Goal: Task Accomplishment & Management: Complete application form

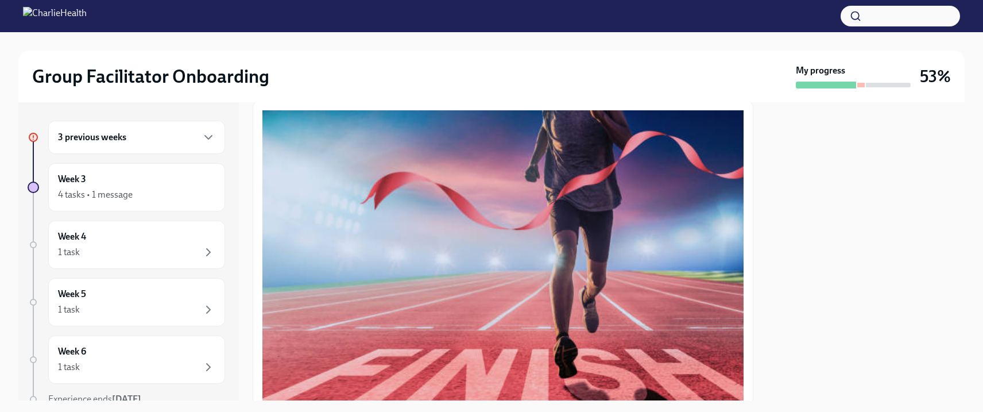
scroll to position [54, 0]
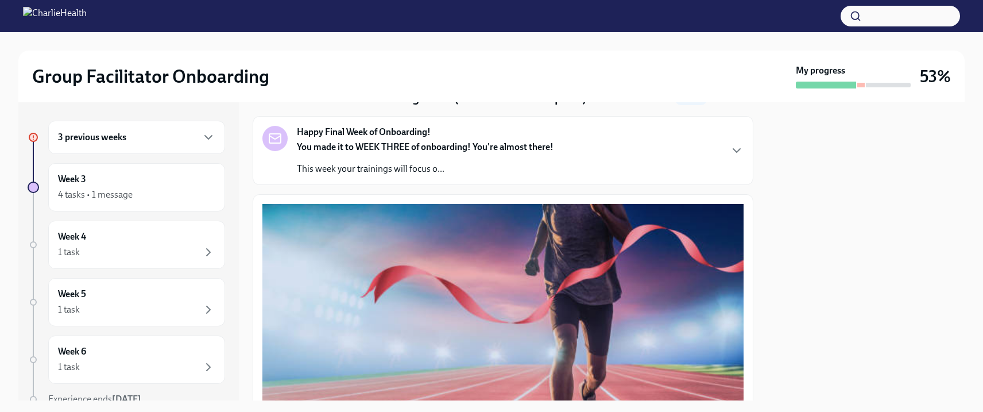
click at [103, 144] on div "3 previous weeks" at bounding box center [136, 137] width 177 height 33
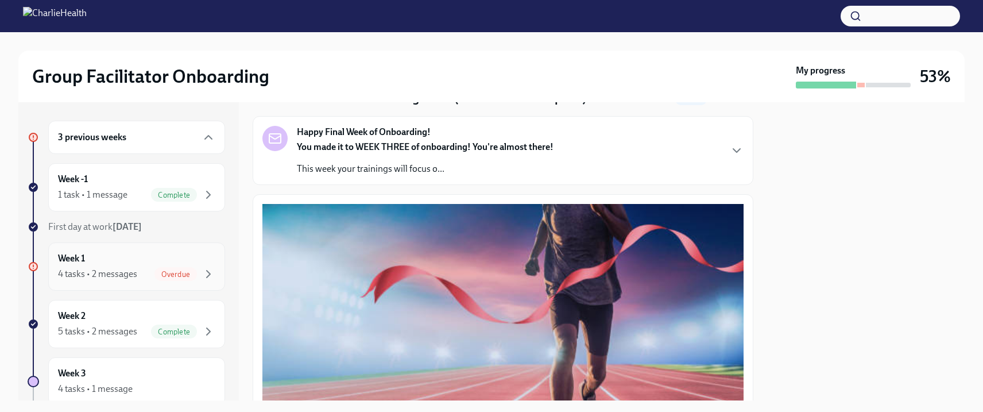
click at [107, 255] on div "Week 1 4 tasks • 2 messages Overdue" at bounding box center [136, 266] width 157 height 29
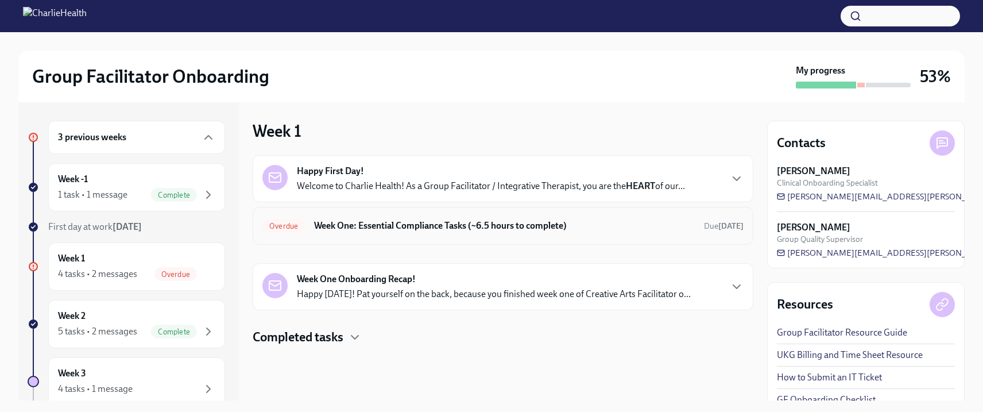
click at [368, 215] on div "Overdue Week One: Essential Compliance Tasks (~6.5 hours to complete) Due [DATE]" at bounding box center [503, 226] width 501 height 38
click at [368, 223] on h6 "Week One: Essential Compliance Tasks (~6.5 hours to complete)" at bounding box center [504, 225] width 381 height 13
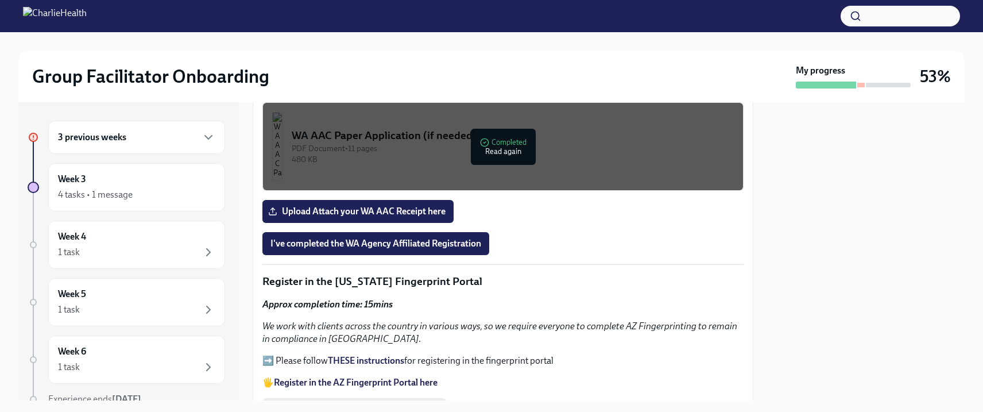
scroll to position [1082, 0]
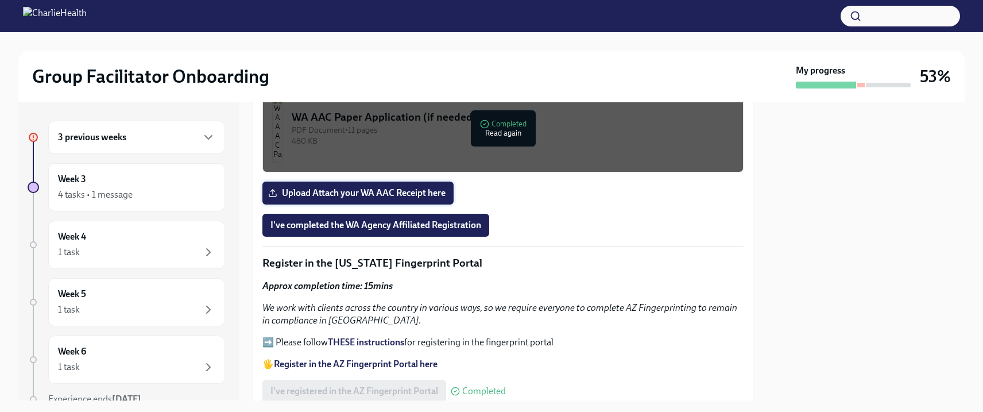
click at [377, 187] on span "Upload Attach your WA AAC Receipt here" at bounding box center [357, 192] width 175 height 11
click at [0, 0] on input "Upload Attach your WA AAC Receipt here" at bounding box center [0, 0] width 0 height 0
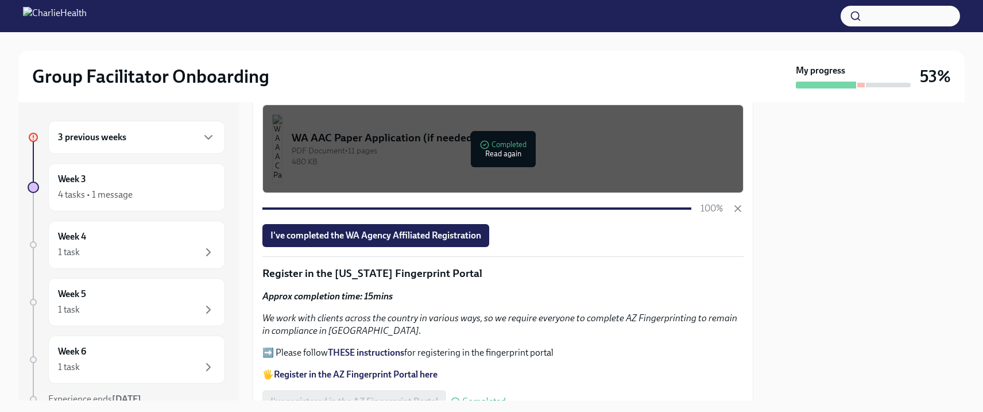
scroll to position [1057, 0]
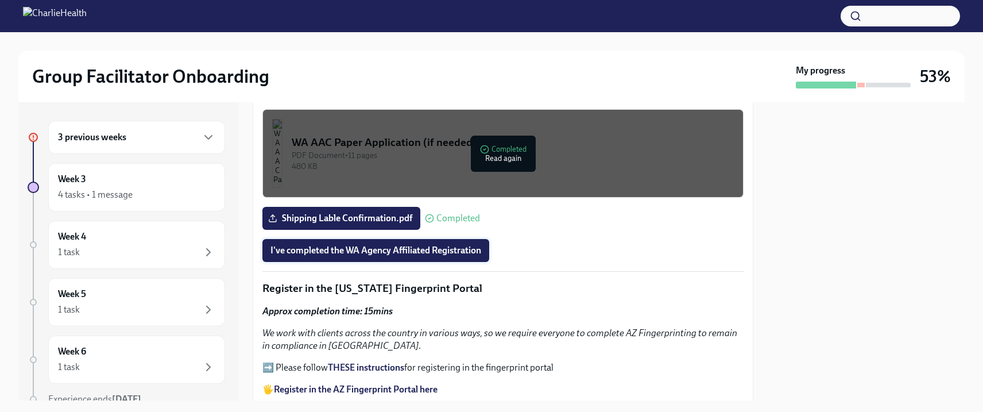
click at [317, 245] on span "I've completed the WA Agency Affiliated Registration" at bounding box center [375, 250] width 211 height 11
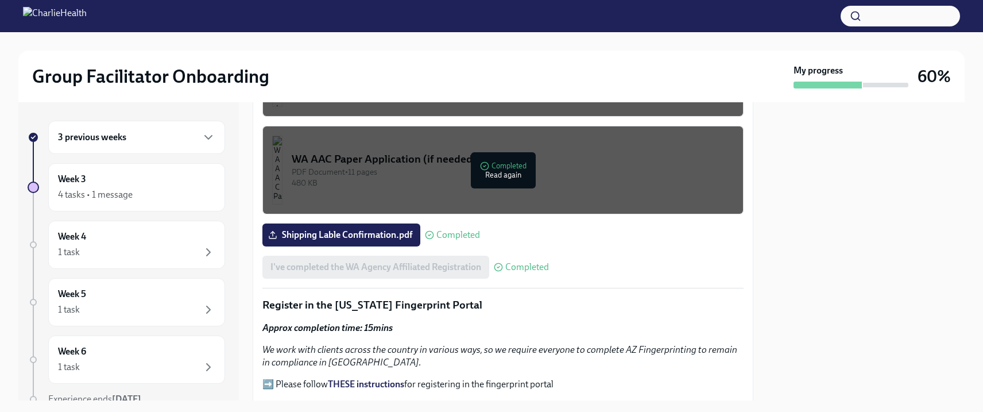
scroll to position [1046, 0]
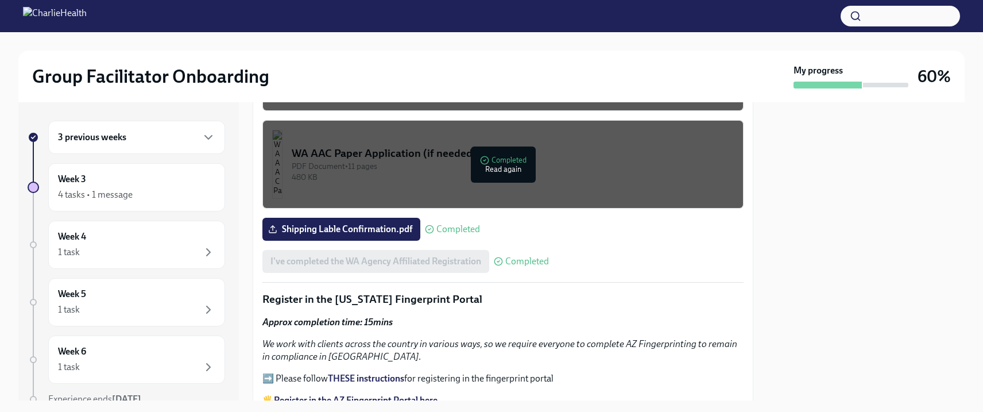
click at [471, 224] on span "Completed" at bounding box center [458, 228] width 44 height 9
click at [379, 223] on span "Shipping Lable Confirmation.pdf" at bounding box center [341, 228] width 142 height 11
click at [0, 0] on input "Shipping Lable Confirmation.pdf" at bounding box center [0, 0] width 0 height 0
click at [503, 296] on div "Welcome to your essential compliance tasks list! Offering virtual mental health…" at bounding box center [502, 180] width 481 height 1981
click at [362, 223] on span "Shipping Lable Confirmation.pdf" at bounding box center [341, 228] width 142 height 11
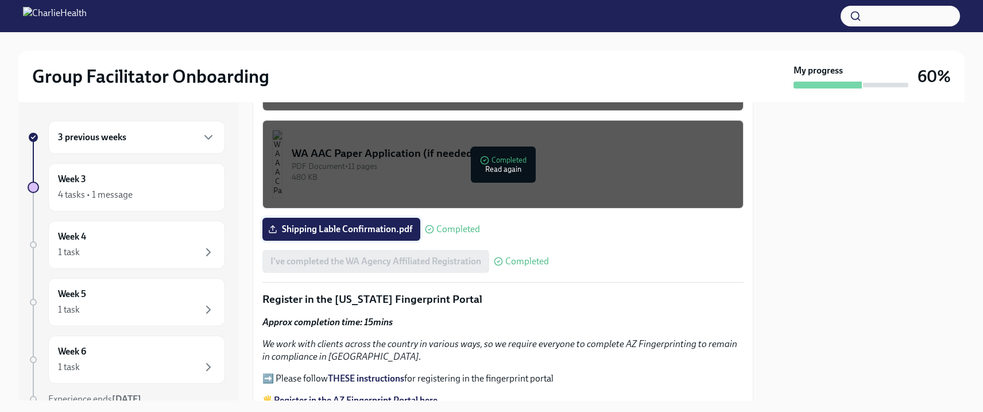
click at [0, 0] on input "Shipping Lable Confirmation.pdf" at bounding box center [0, 0] width 0 height 0
click at [568, 266] on div "Welcome to your essential compliance tasks list! Offering virtual mental health…" at bounding box center [502, 180] width 481 height 1981
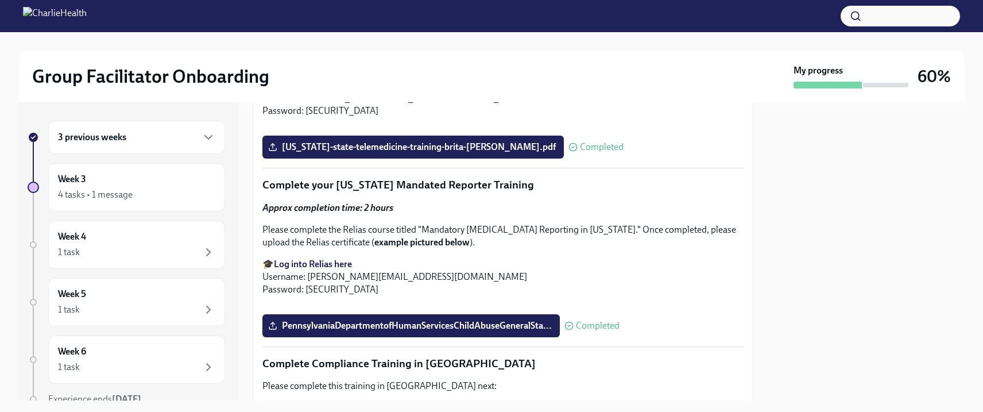
scroll to position [1930, 0]
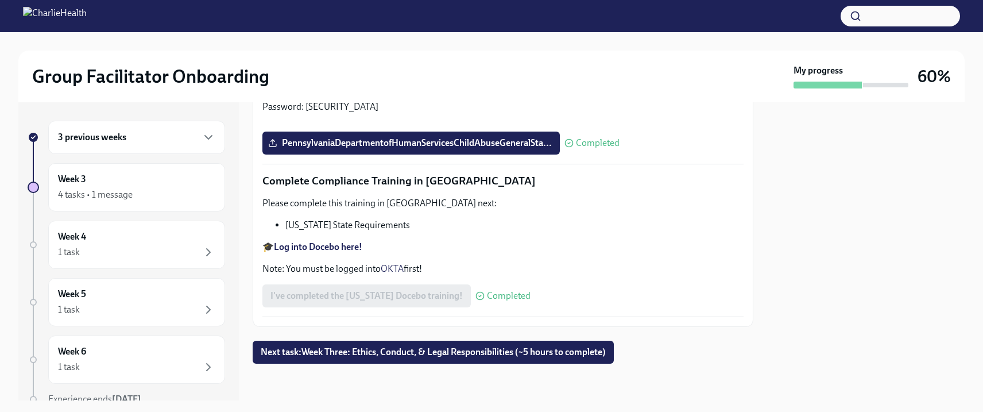
click at [118, 142] on h6 "3 previous weeks" at bounding box center [92, 137] width 68 height 13
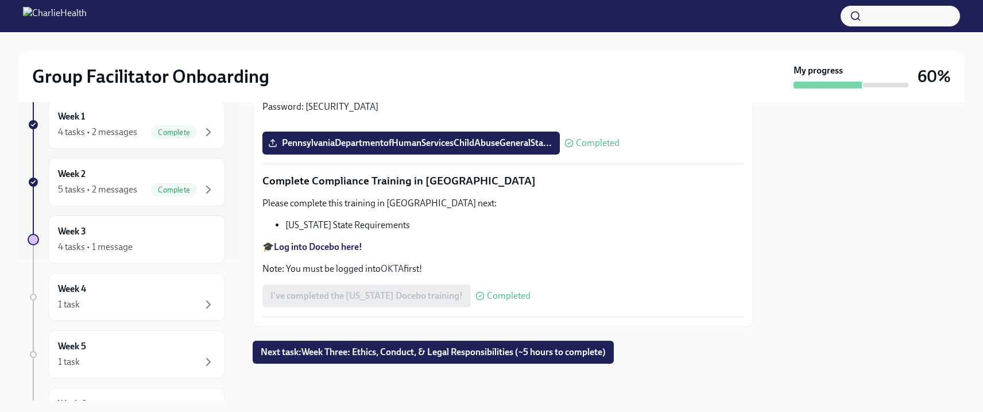
scroll to position [187, 0]
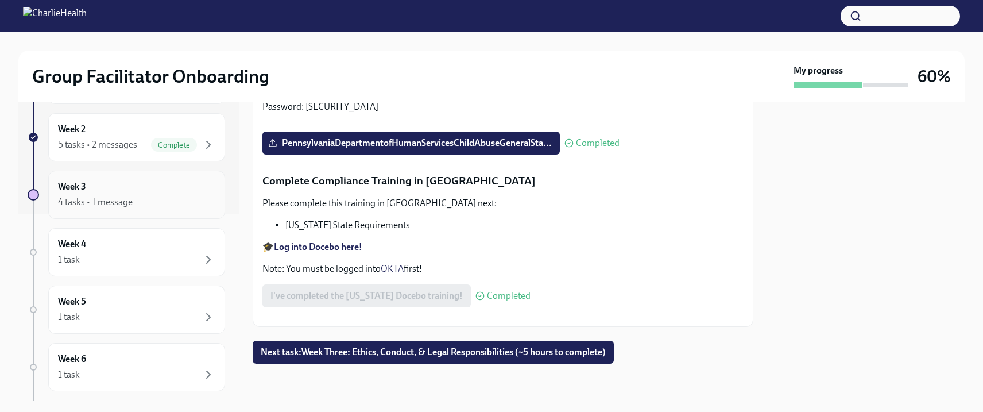
click at [141, 203] on div "4 tasks • 1 message" at bounding box center [136, 202] width 157 height 14
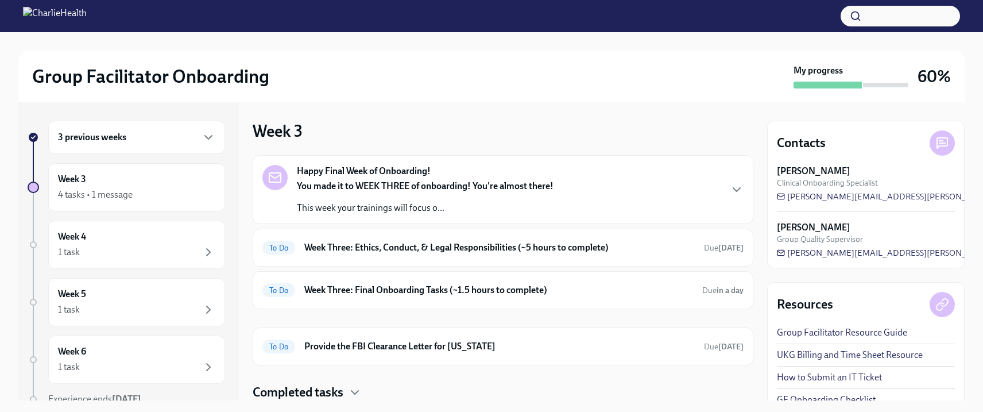
scroll to position [37, 0]
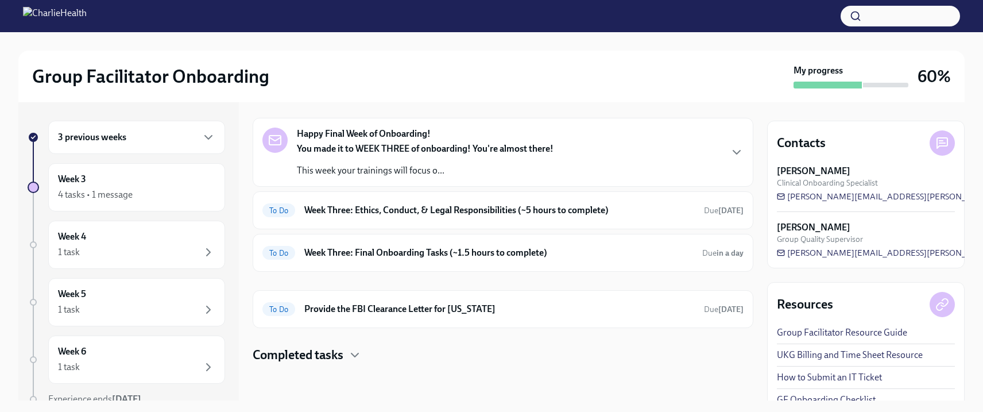
click at [429, 181] on div "Happy Final Week of Onboarding! You made it to WEEK THREE of onboarding! You're…" at bounding box center [503, 152] width 501 height 69
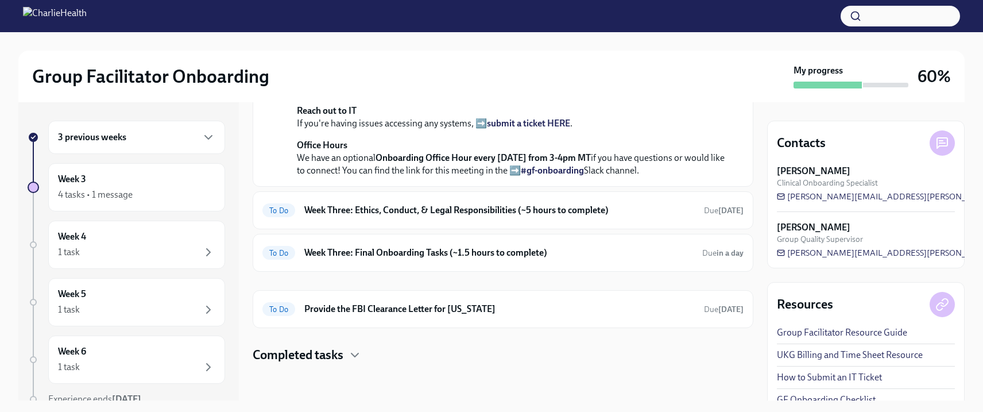
scroll to position [485, 0]
click at [385, 213] on h6 "Week Three: Ethics, Conduct, & Legal Responsibilities (~5 hours to complete)" at bounding box center [499, 210] width 390 height 13
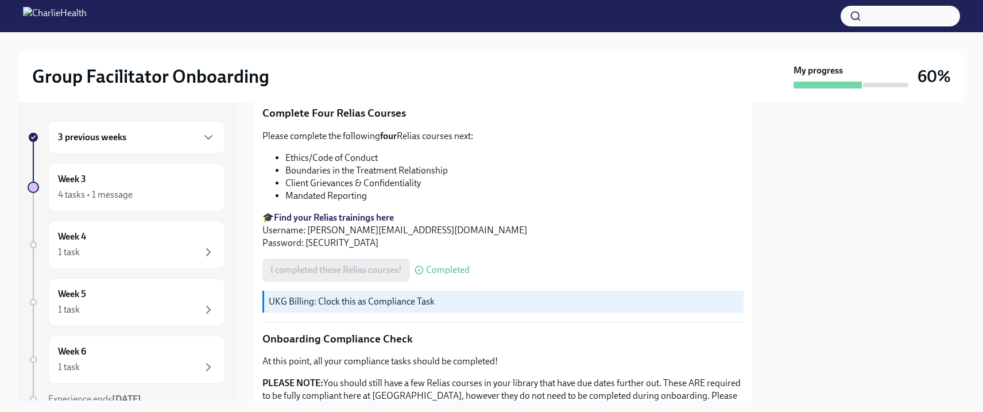
scroll to position [738, 0]
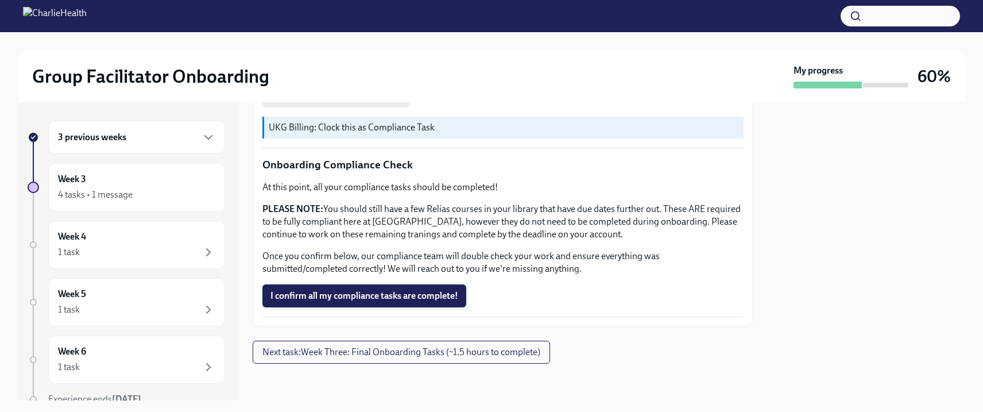
click at [370, 295] on span "I confirm all my compliance tasks are complete!" at bounding box center [364, 295] width 188 height 11
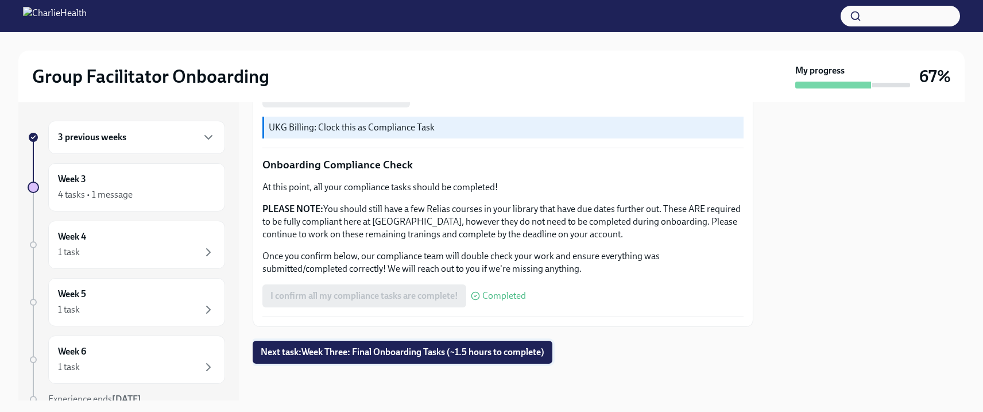
click at [364, 353] on span "Next task : Week Three: Final Onboarding Tasks (~1.5 hours to complete)" at bounding box center [403, 351] width 284 height 11
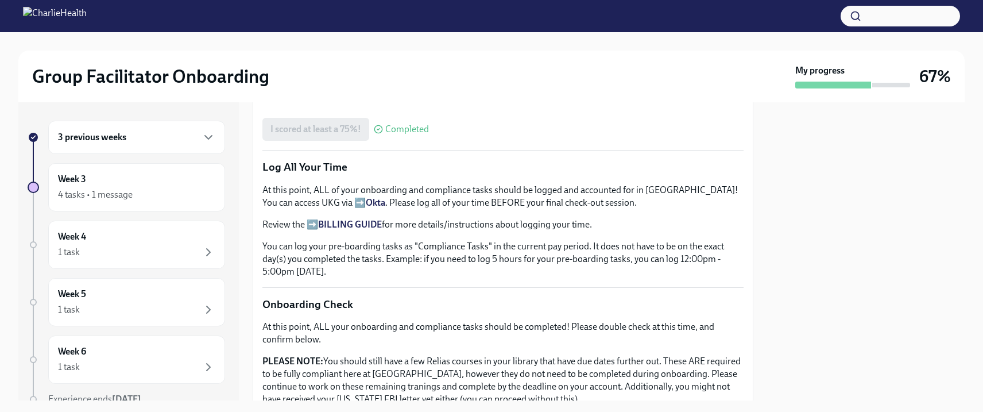
scroll to position [983, 0]
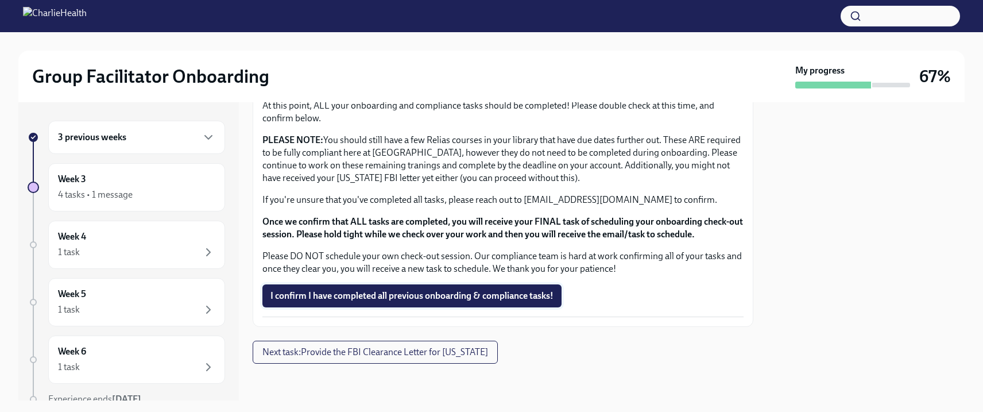
click at [336, 300] on span "I confirm I have completed all previous onboarding & compliance tasks!" at bounding box center [411, 295] width 283 height 11
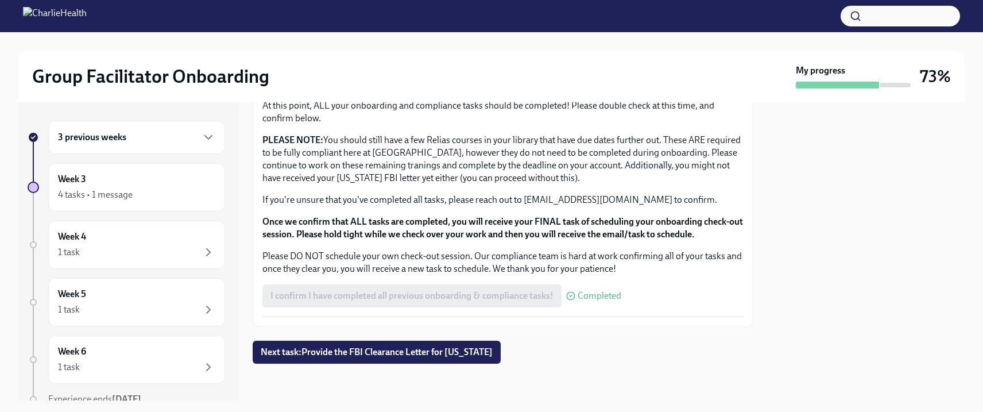
click at [122, 144] on div "3 previous weeks" at bounding box center [136, 137] width 177 height 33
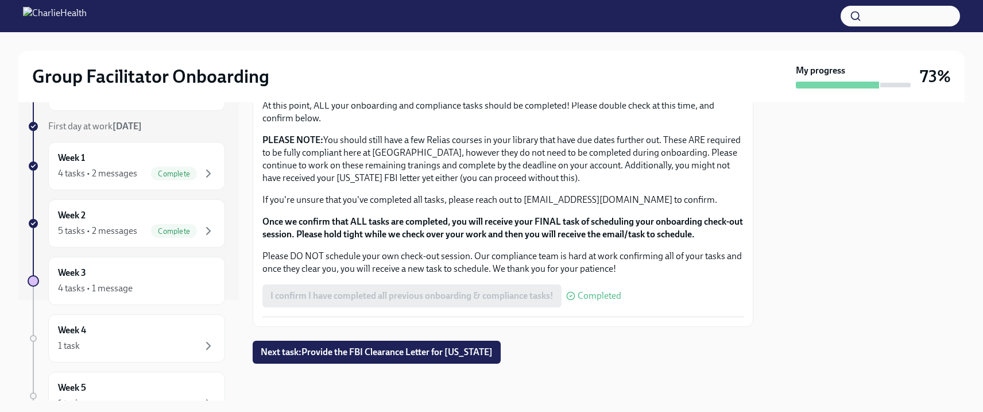
scroll to position [114, 0]
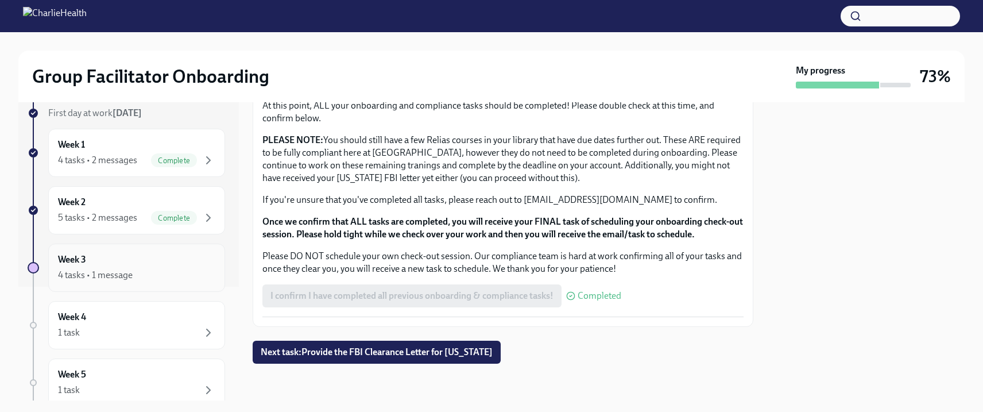
click at [143, 263] on div "Week 3 4 tasks • 1 message" at bounding box center [136, 267] width 157 height 29
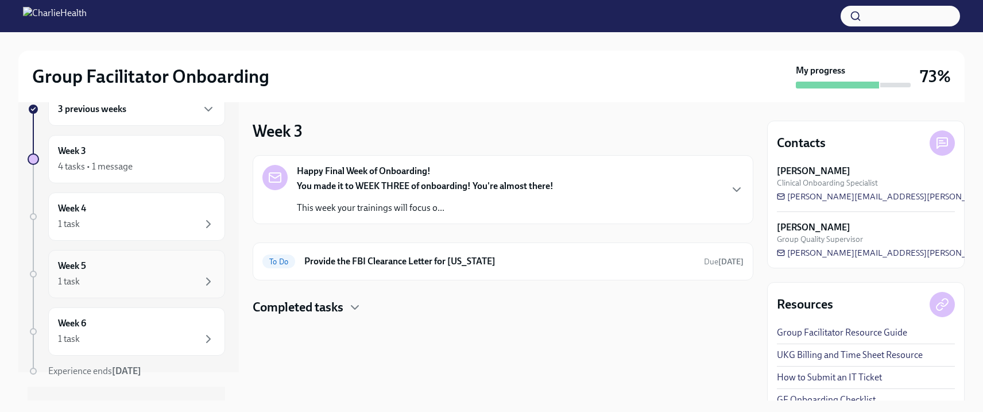
scroll to position [51, 0]
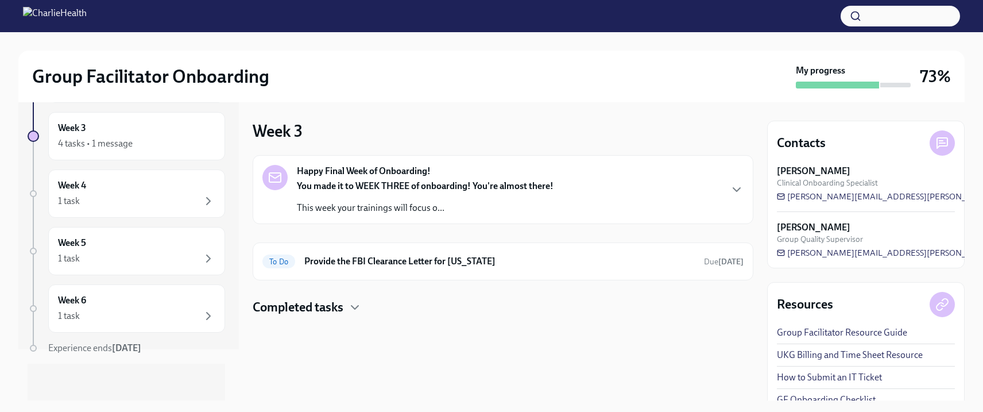
click at [331, 311] on h4 "Completed tasks" at bounding box center [298, 307] width 91 height 17
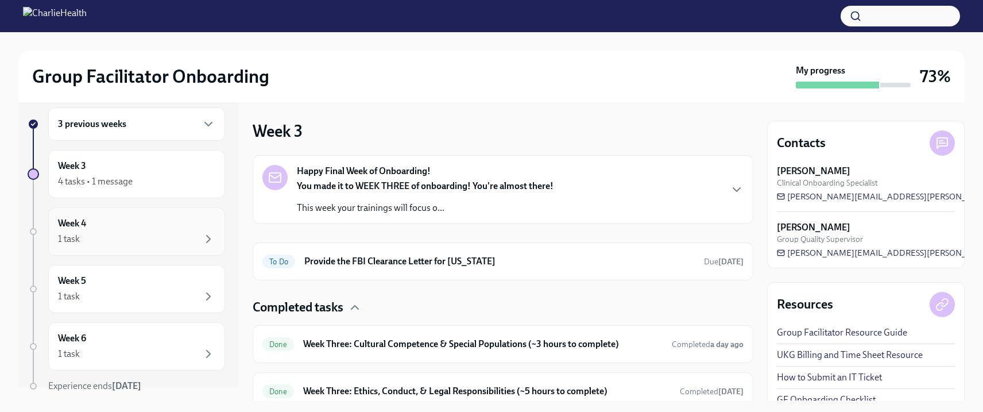
scroll to position [11, 0]
click at [431, 209] on p "This week your trainings will focus o..." at bounding box center [425, 208] width 257 height 13
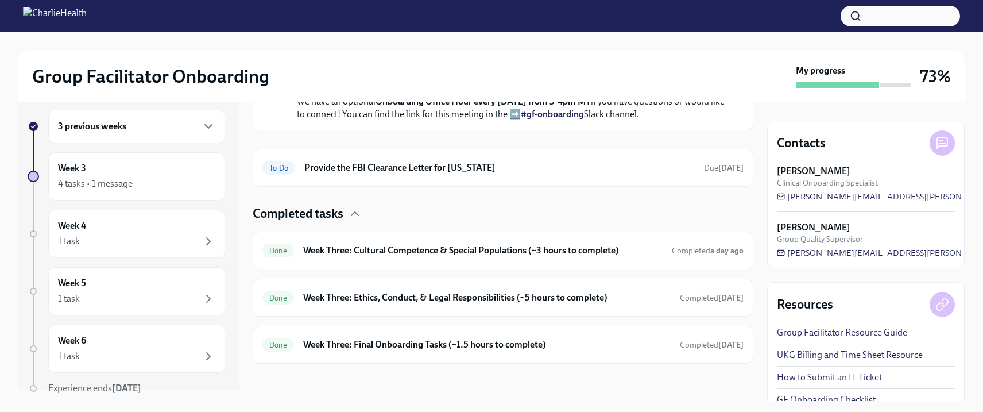
scroll to position [541, 0]
click at [122, 184] on div "4 tasks • 1 message" at bounding box center [95, 183] width 75 height 13
click at [106, 149] on div "3 previous weeks Week 3 4 tasks • 1 message Week 4 1 task Week 5 1 task Week 6 …" at bounding box center [126, 275] width 197 height 331
click at [108, 142] on div "3 previous weeks" at bounding box center [136, 126] width 177 height 33
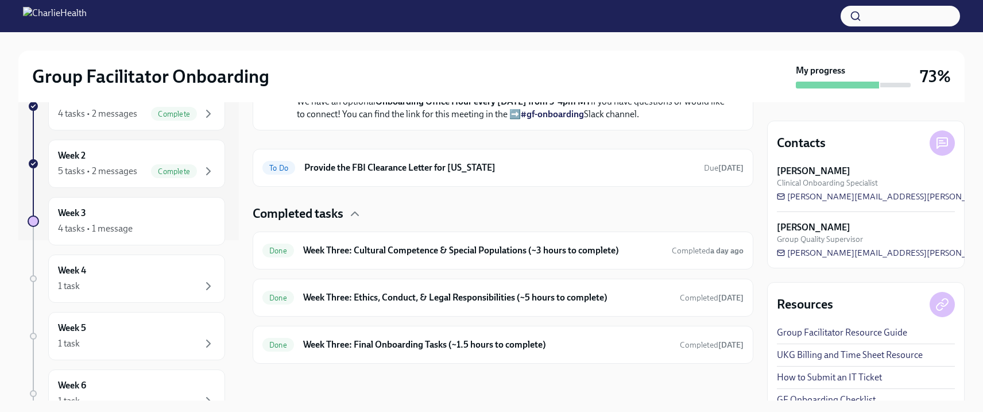
scroll to position [169, 0]
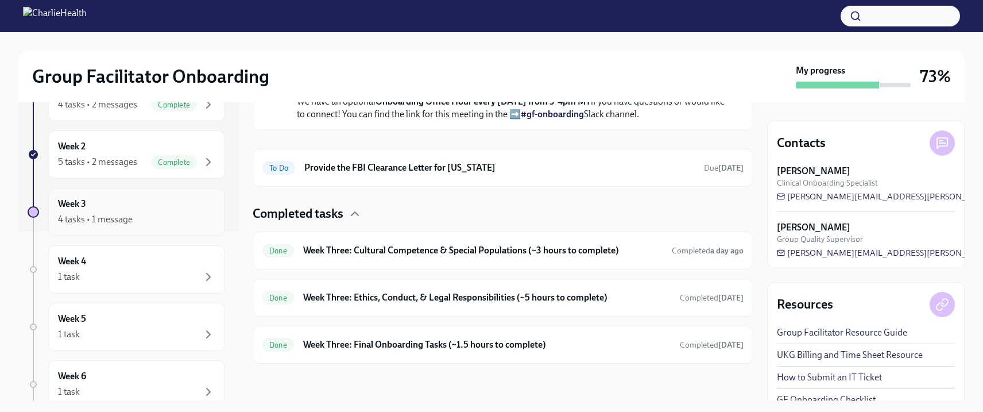
click at [111, 218] on div "4 tasks • 1 message" at bounding box center [95, 219] width 75 height 13
click at [159, 214] on div "4 tasks • 1 message" at bounding box center [136, 219] width 157 height 14
click at [130, 274] on div "1 task" at bounding box center [136, 277] width 157 height 14
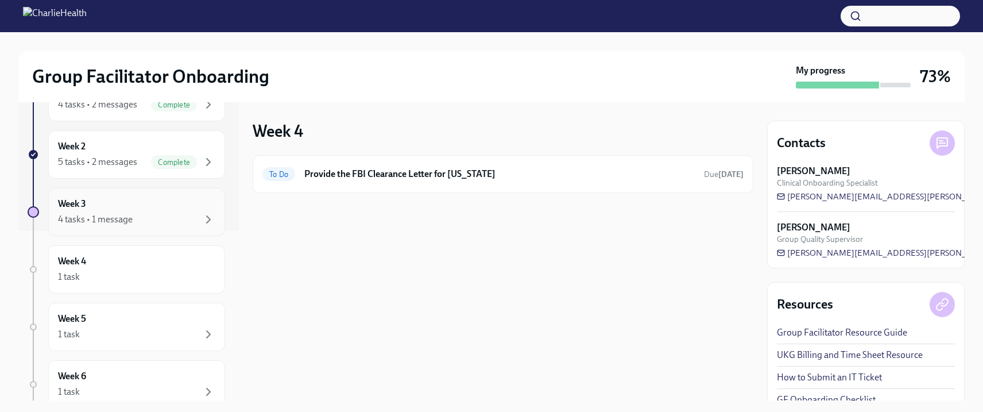
click at [115, 203] on div "Week 3 4 tasks • 1 message" at bounding box center [136, 211] width 157 height 29
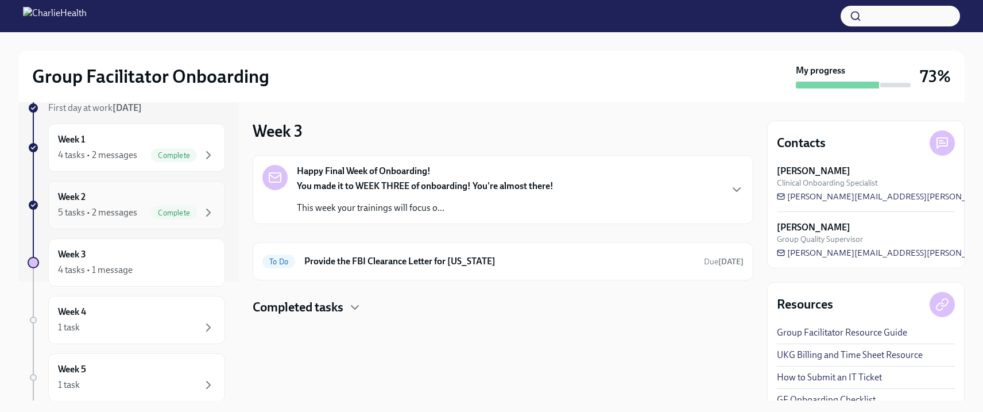
scroll to position [245, 0]
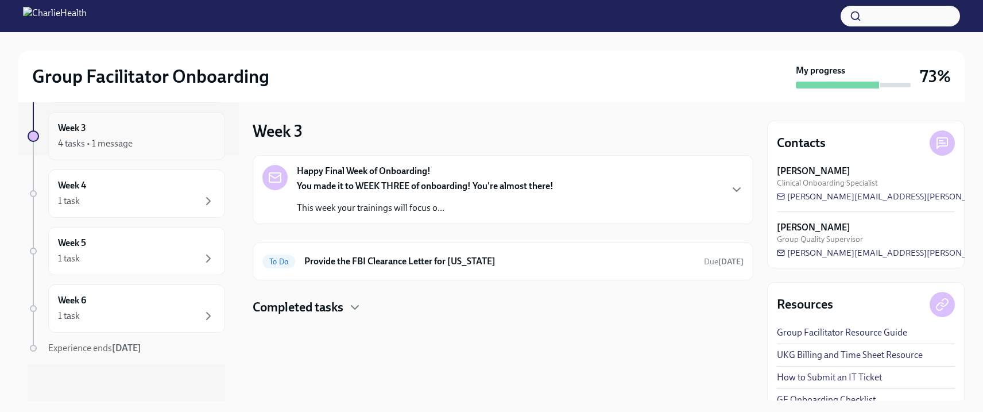
click at [138, 149] on div "4 tasks • 1 message" at bounding box center [136, 144] width 157 height 14
click at [343, 191] on p "You made it to WEEK THREE of onboarding! You're almost there!" at bounding box center [425, 186] width 257 height 13
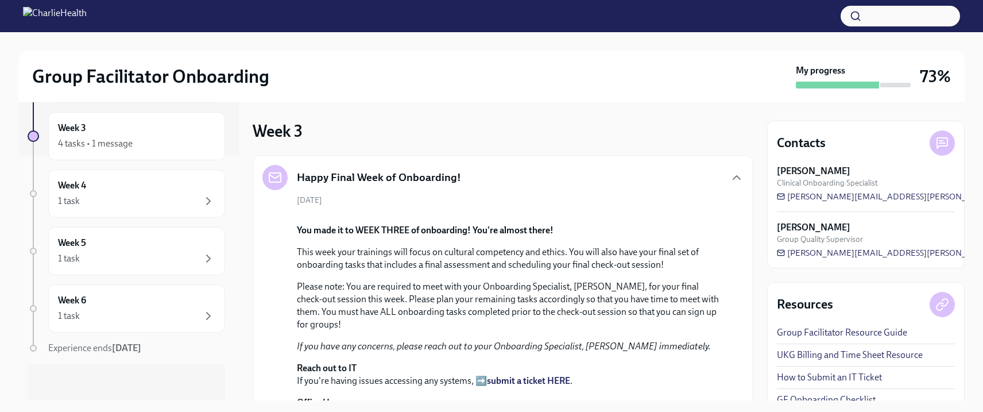
scroll to position [400, 0]
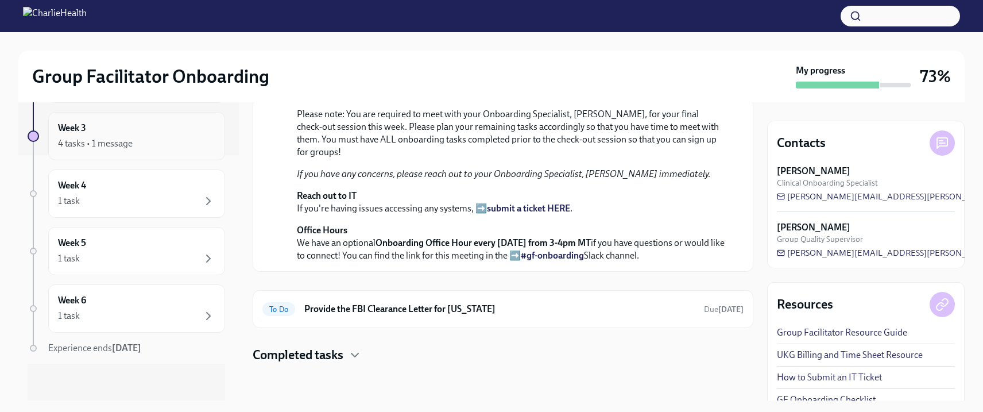
click at [125, 145] on div "4 tasks • 1 message" at bounding box center [95, 143] width 75 height 13
click at [328, 353] on h4 "Completed tasks" at bounding box center [298, 354] width 91 height 17
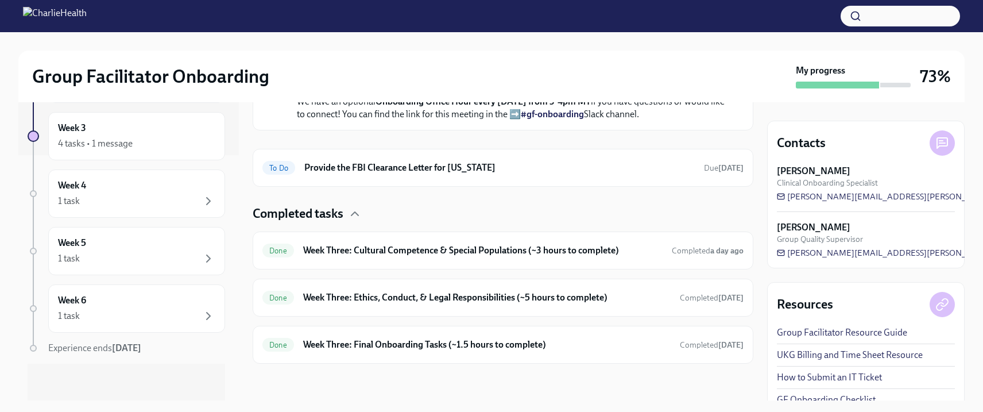
scroll to position [541, 0]
click at [354, 346] on h6 "Week Three: Final Onboarding Tasks (~1.5 hours to complete)" at bounding box center [486, 344] width 367 height 13
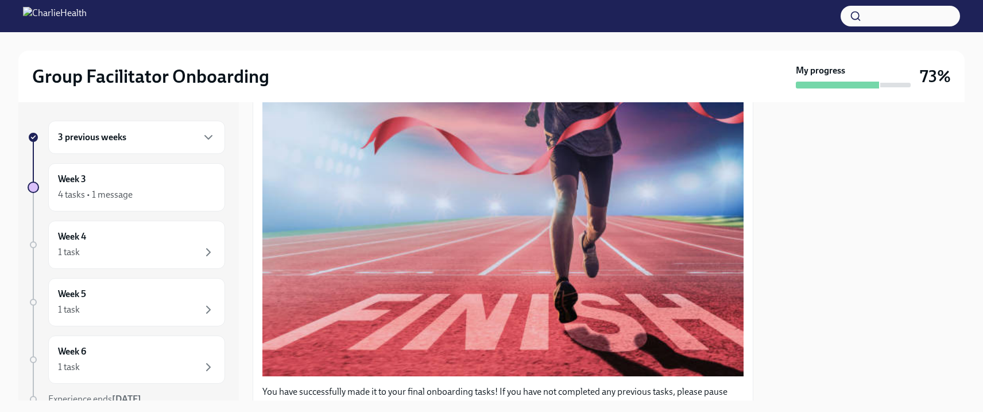
scroll to position [110, 0]
